Goal: Information Seeking & Learning: Understand process/instructions

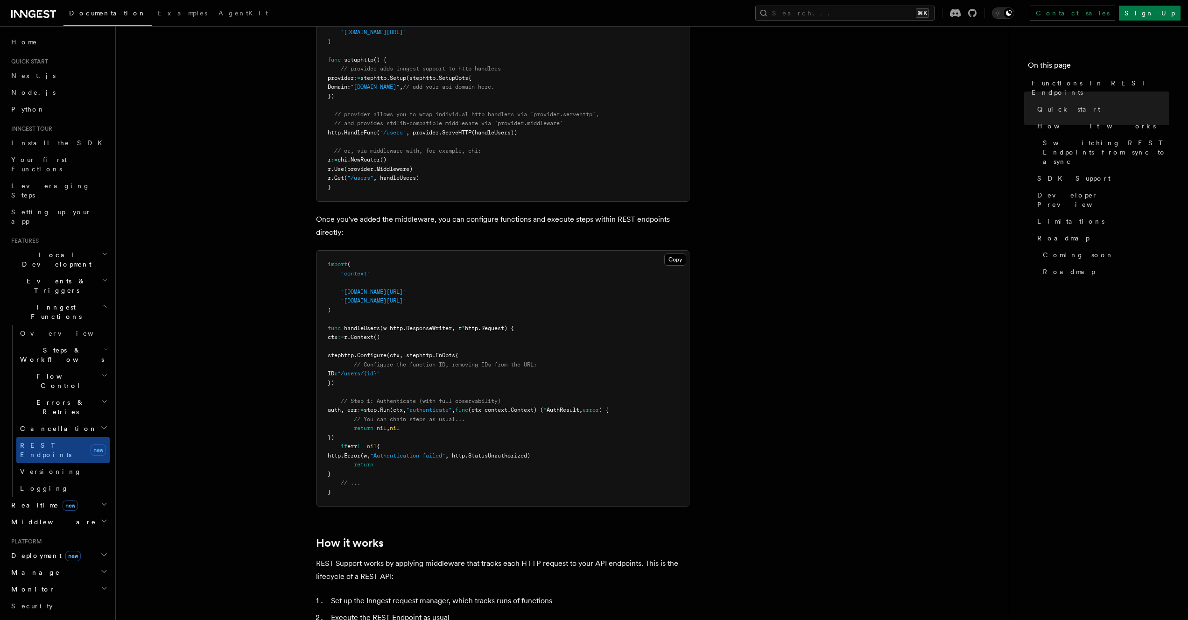
click at [100, 501] on icon "button" at bounding box center [103, 504] width 7 height 7
click at [100, 551] on icon "button" at bounding box center [103, 554] width 7 height 7
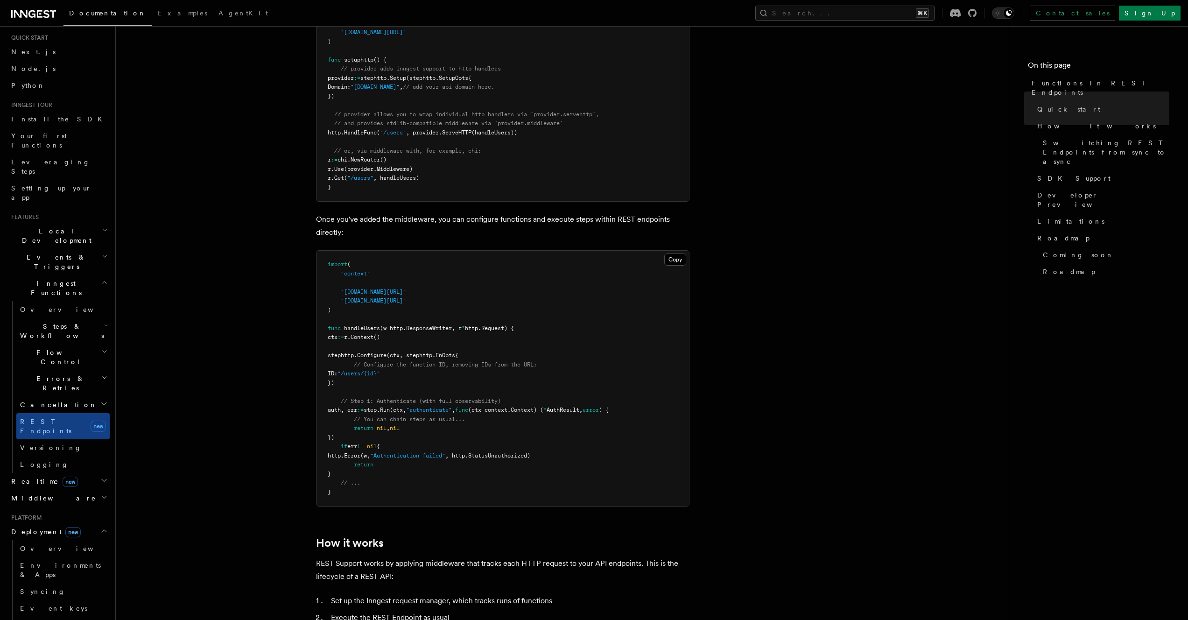
scroll to position [98, 0]
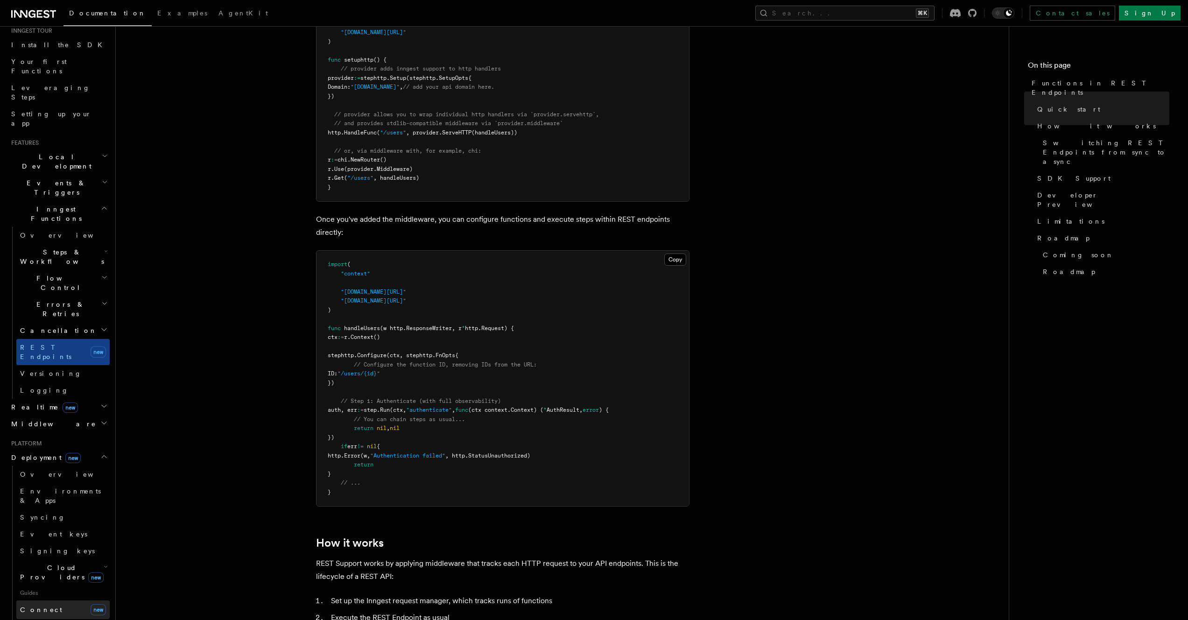
click at [95, 604] on span "new" at bounding box center [98, 609] width 15 height 11
